Goal: Find specific page/section: Find specific page/section

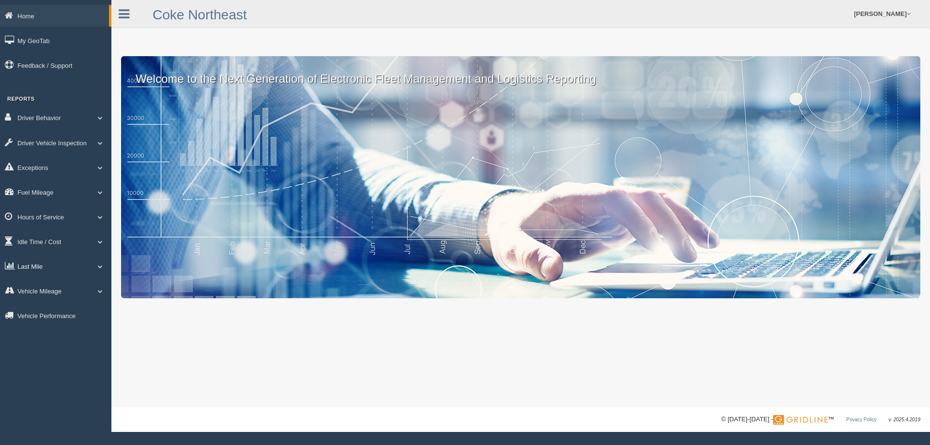
click at [42, 272] on link "Last Mile" at bounding box center [55, 266] width 111 height 22
click at [43, 286] on link "Planned Vs Actual" at bounding box center [63, 288] width 92 height 17
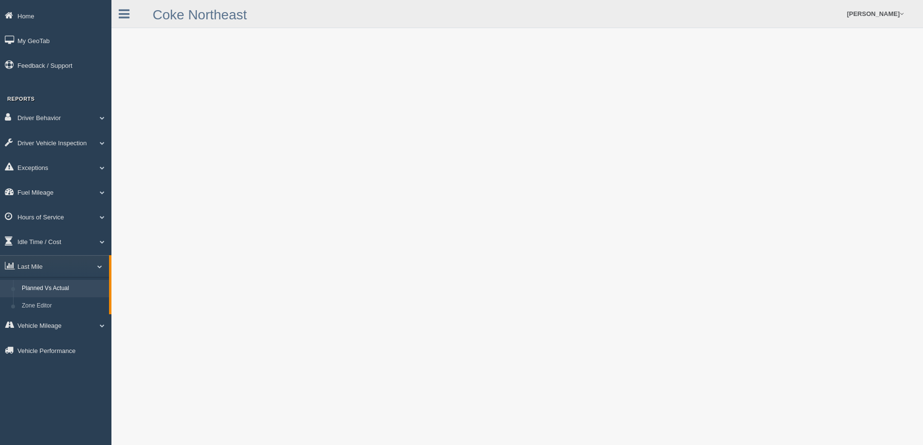
click at [49, 292] on link "Planned Vs Actual" at bounding box center [63, 288] width 92 height 17
